Goal: Information Seeking & Learning: Learn about a topic

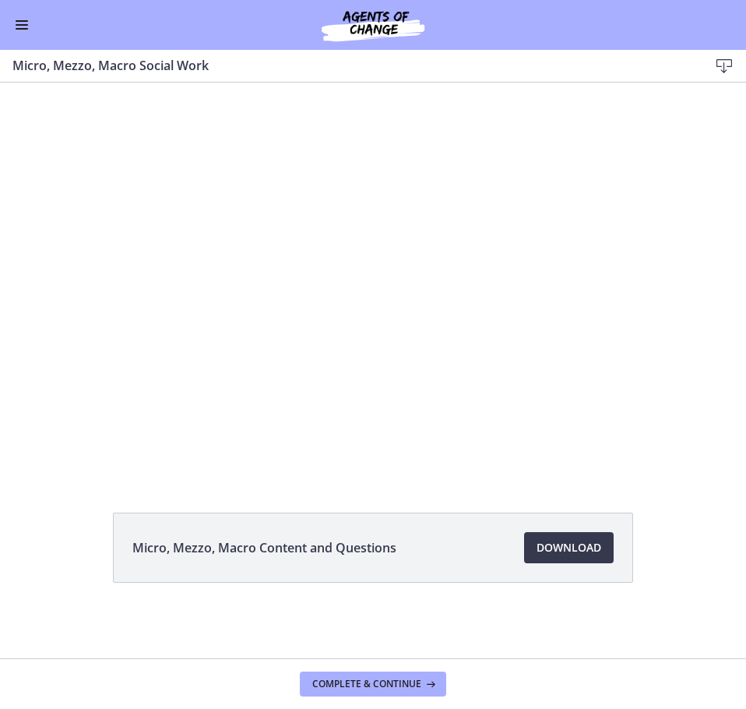
click at [20, 25] on span "Enable menu" at bounding box center [22, 25] width 12 height 2
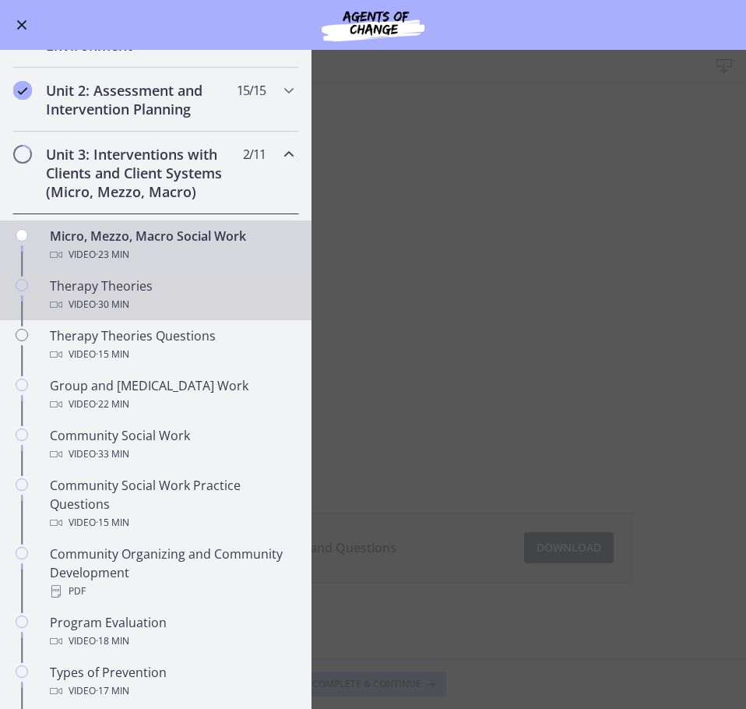
scroll to position [389, 0]
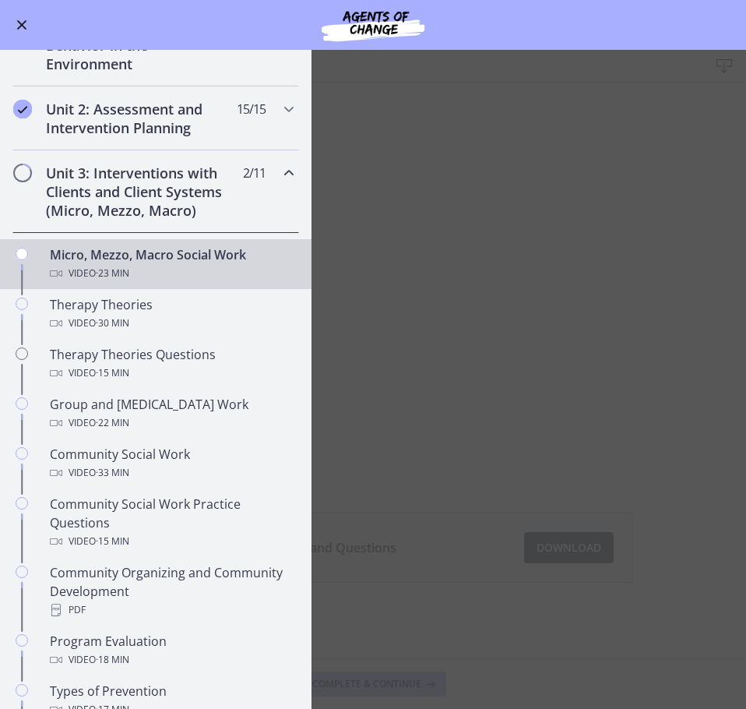
click at [427, 421] on main "Micro, Mezzo, Macro Social Work Download Enable fullscreen Micro, Mezzo, Macro …" at bounding box center [373, 379] width 746 height 659
click at [280, 174] on icon "Chapters" at bounding box center [289, 173] width 19 height 19
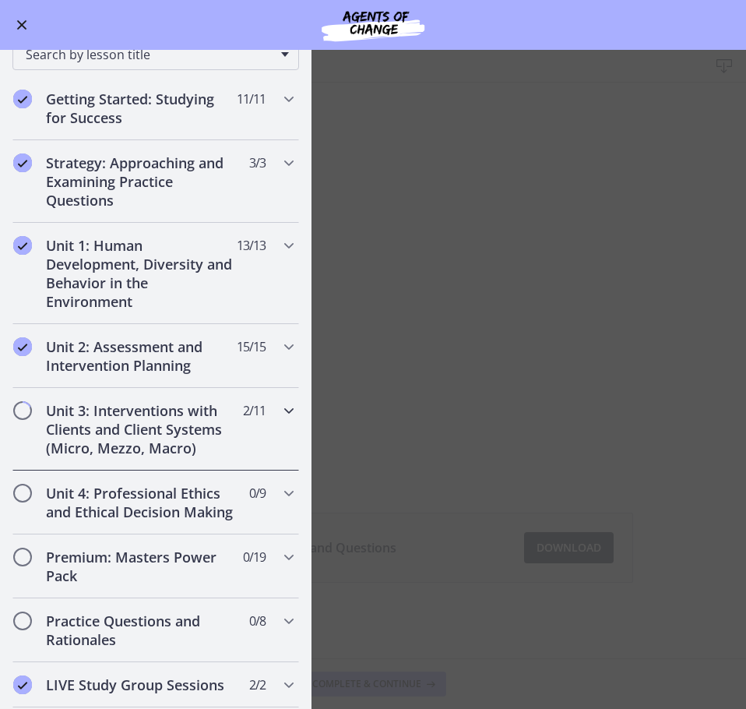
scroll to position [312, 0]
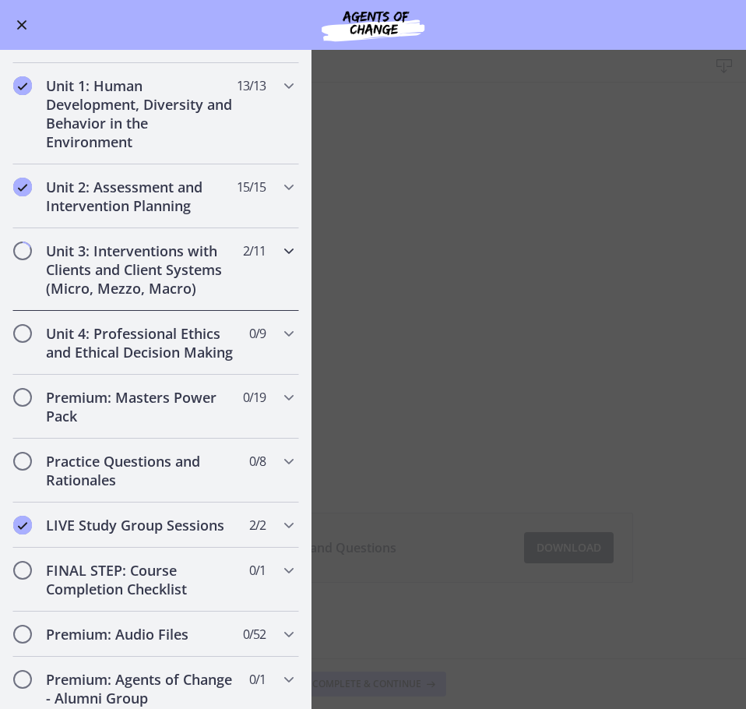
click at [280, 252] on icon "Chapters" at bounding box center [289, 250] width 19 height 19
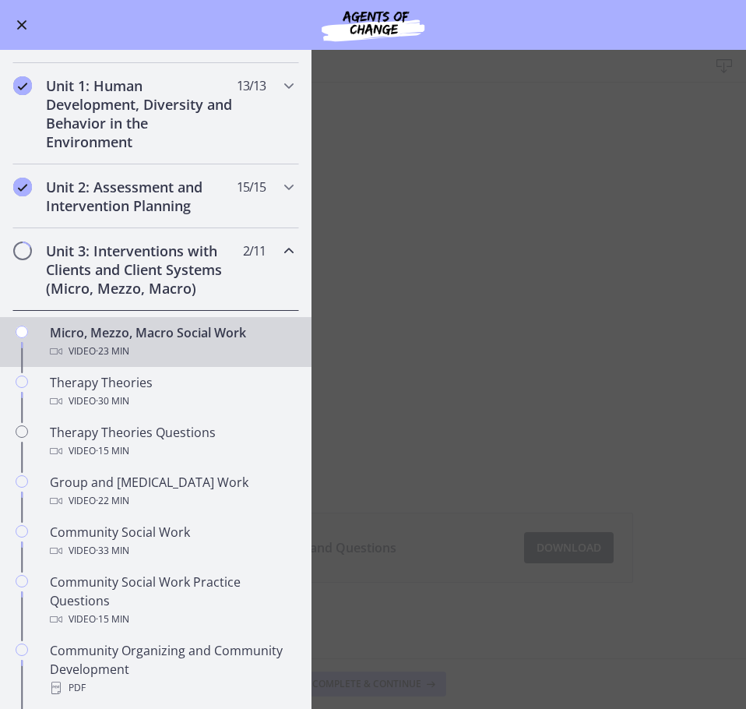
click at [23, 27] on span "Enable menu" at bounding box center [22, 25] width 10 height 10
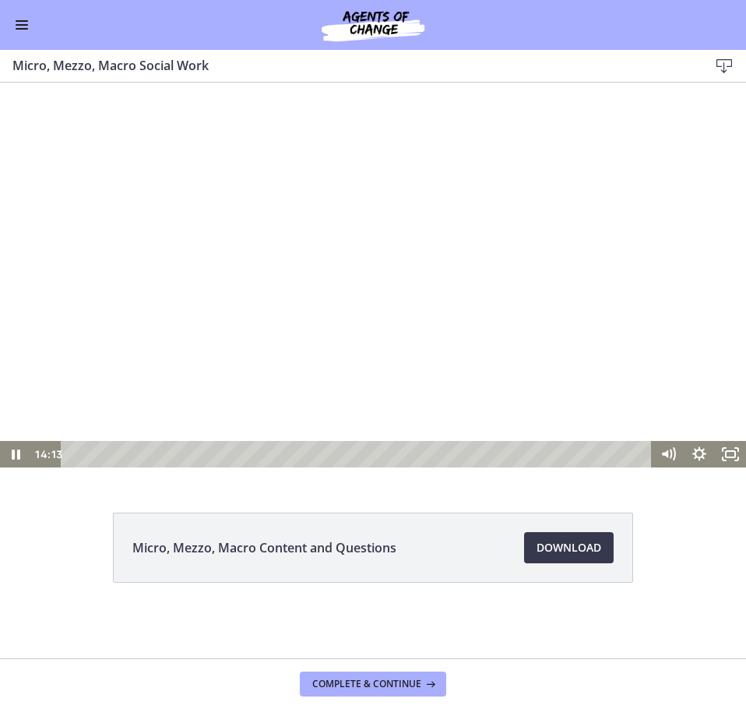
click at [460, 275] on div at bounding box center [373, 279] width 746 height 375
click at [533, 359] on div at bounding box center [373, 279] width 746 height 375
click at [189, 275] on div at bounding box center [373, 279] width 746 height 375
click at [191, 303] on div at bounding box center [373, 279] width 746 height 375
click at [357, 318] on div at bounding box center [373, 279] width 746 height 375
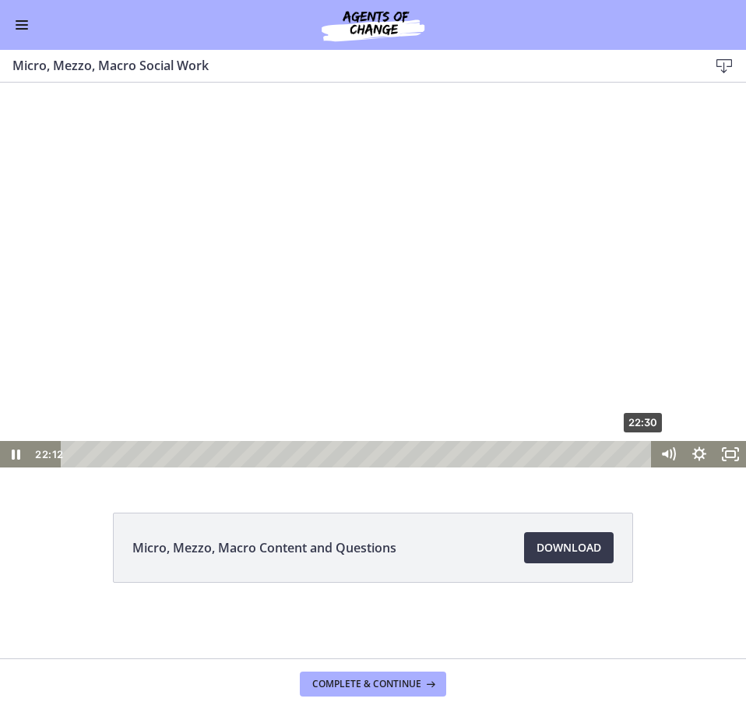
click at [645, 452] on div "22:30" at bounding box center [358, 454] width 572 height 26
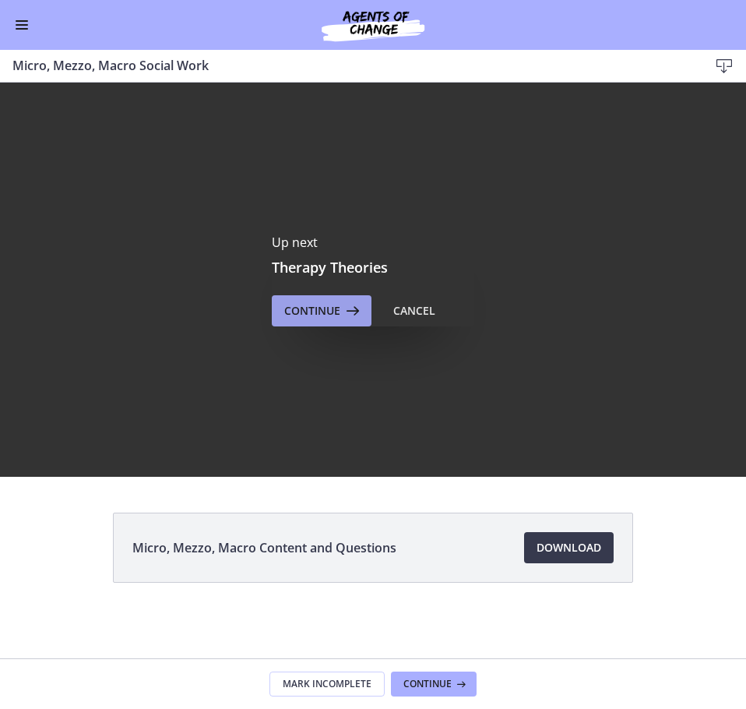
click at [338, 310] on span "Continue" at bounding box center [312, 310] width 56 height 19
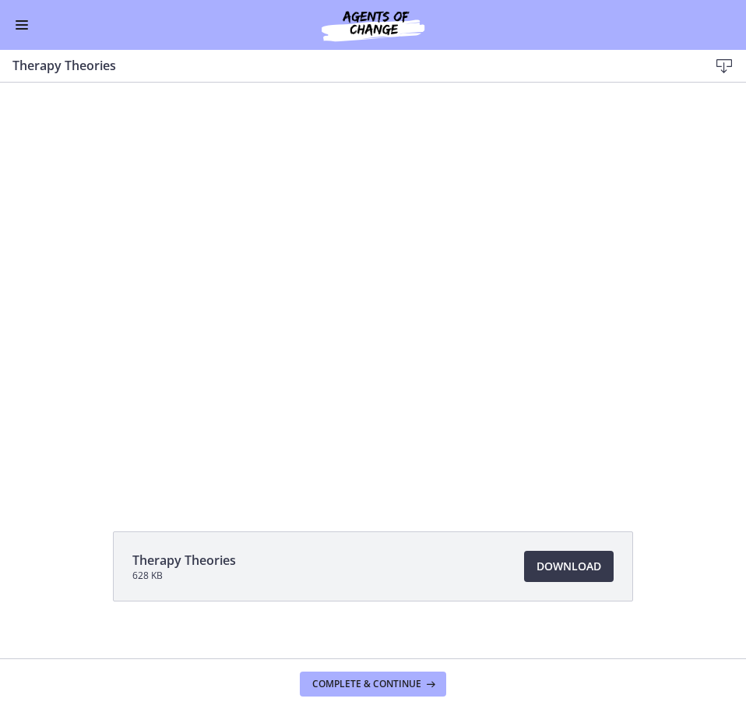
drag, startPoint x: 22, startPoint y: 33, endPoint x: 22, endPoint y: 23, distance: 10.9
click at [22, 31] on button "Enable menu" at bounding box center [21, 25] width 19 height 19
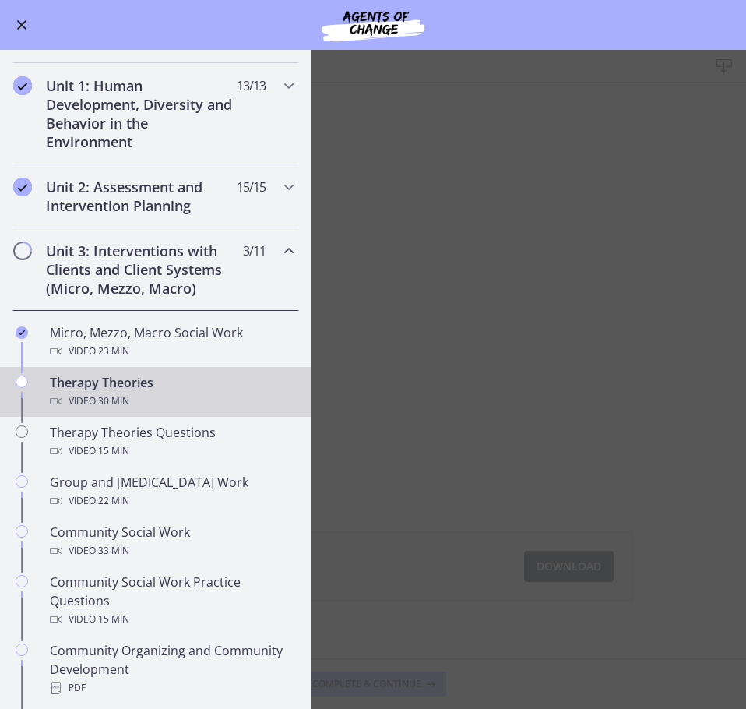
click at [480, 229] on main "Therapy Theories Download Enable fullscreen Therapy Theories 628 KB Download Op…" at bounding box center [373, 379] width 746 height 659
click at [17, 21] on span "Enable menu" at bounding box center [22, 25] width 10 height 10
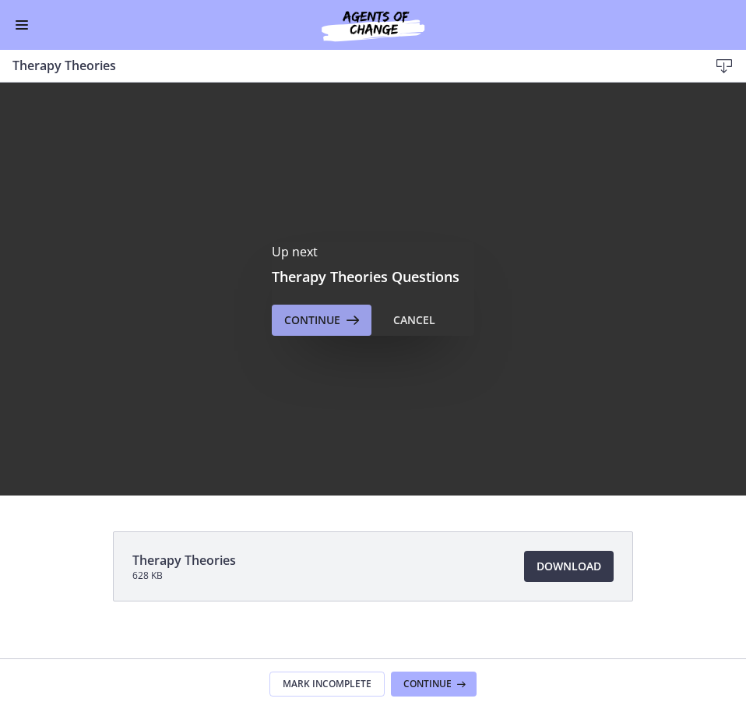
click at [302, 319] on span "Continue" at bounding box center [312, 320] width 56 height 19
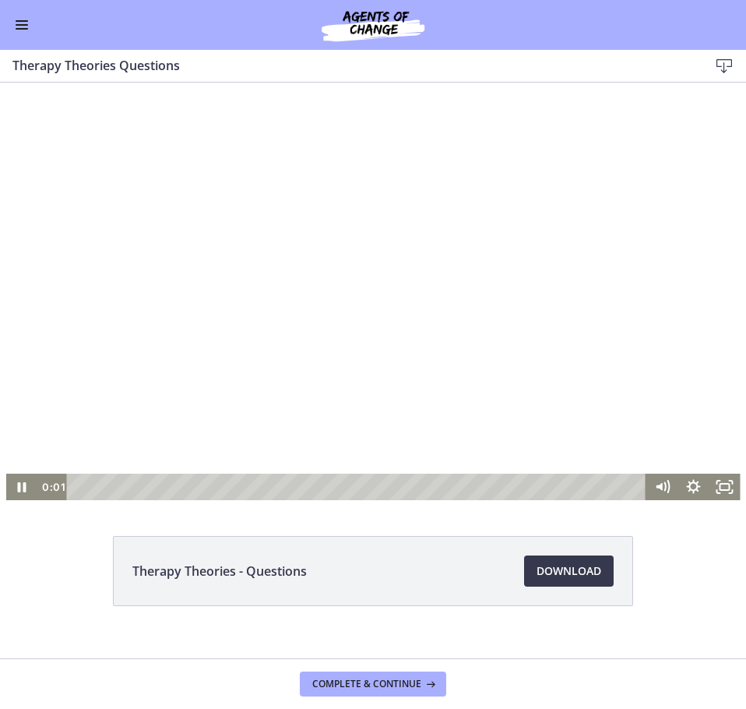
click at [495, 330] on div at bounding box center [373, 291] width 734 height 417
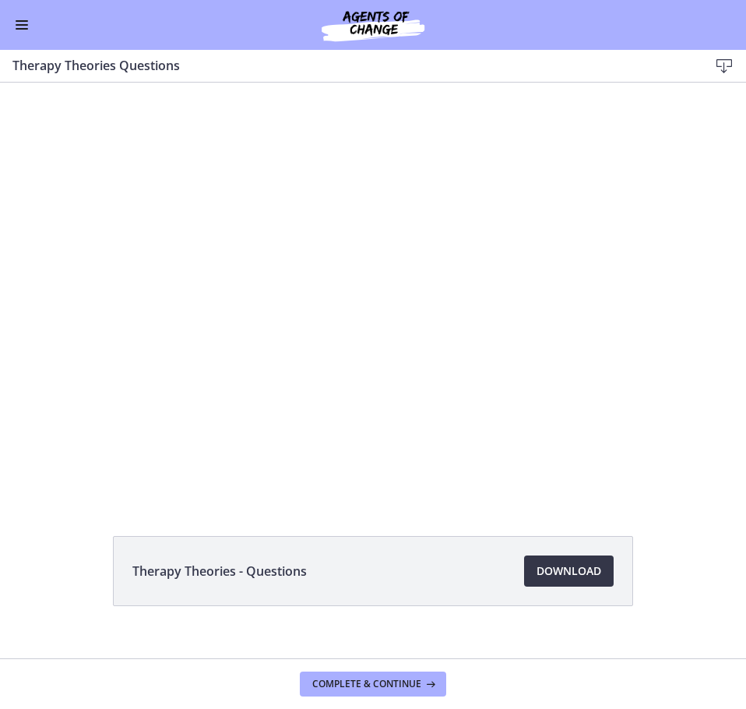
click at [567, 564] on span "Download Opens in a new window" at bounding box center [569, 570] width 65 height 19
